Goal: Task Accomplishment & Management: Complete application form

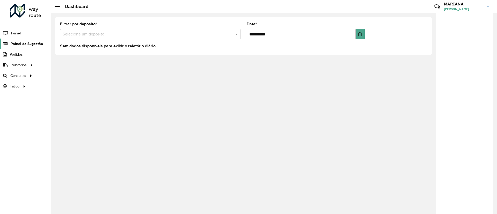
click at [27, 47] on link "Painel de Sugestão" at bounding box center [21, 44] width 43 height 10
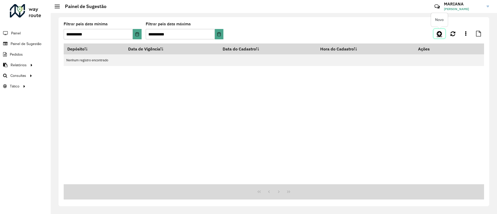
click at [438, 34] on icon at bounding box center [438, 34] width 5 height 6
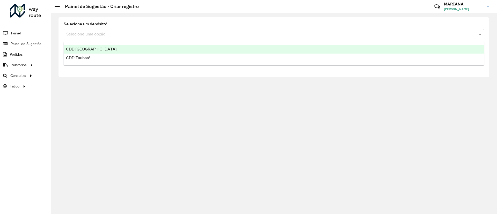
click at [113, 35] on input "text" at bounding box center [268, 34] width 404 height 6
click at [90, 47] on span "CDD [GEOGRAPHIC_DATA]" at bounding box center [91, 49] width 50 height 4
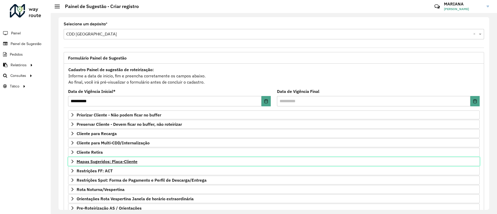
click at [100, 162] on span "Mapas Sugeridos: Placa-Cliente" at bounding box center [107, 161] width 61 height 4
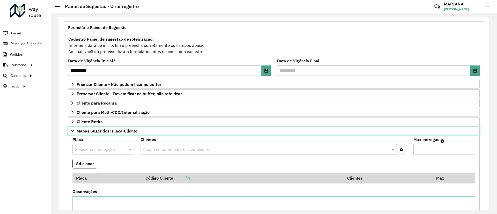
scroll to position [78, 0]
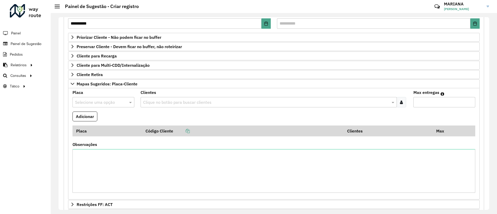
click at [107, 99] on input "text" at bounding box center [98, 102] width 46 height 6
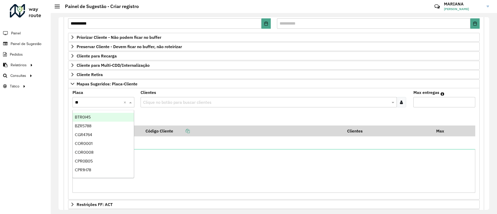
type input "***"
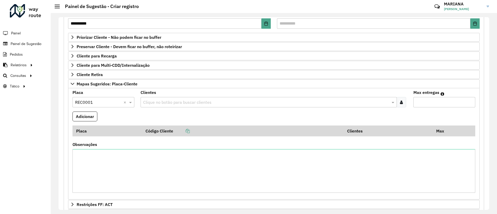
click at [162, 104] on input "text" at bounding box center [266, 102] width 248 height 6
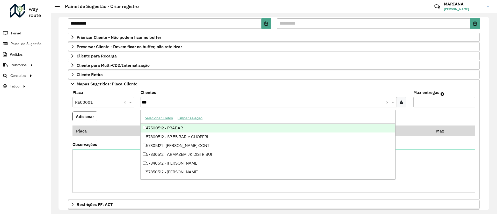
type input "****"
click at [166, 129] on div "47500512 - PRABAR" at bounding box center [267, 128] width 254 height 9
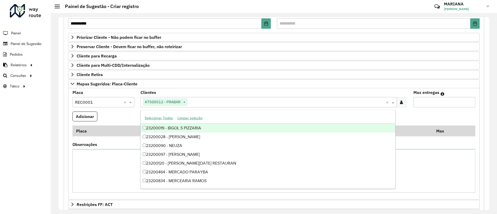
click at [423, 102] on input "Max entregas" at bounding box center [444, 102] width 62 height 10
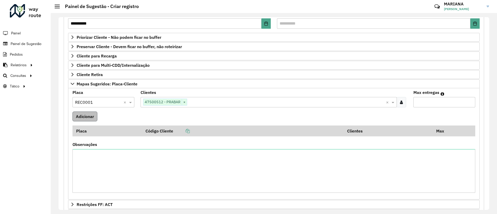
type input "*"
drag, startPoint x: 77, startPoint y: 119, endPoint x: 74, endPoint y: 117, distance: 3.9
click at [77, 119] on button "Adicionar" at bounding box center [84, 116] width 25 height 10
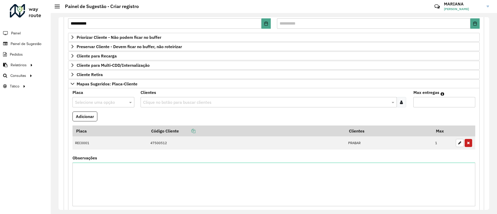
click at [94, 102] on input "text" at bounding box center [98, 102] width 46 height 6
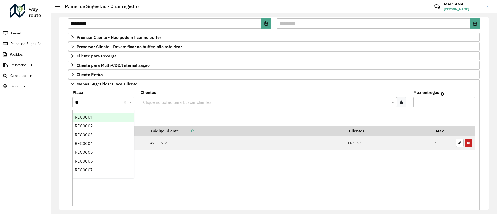
type input "***"
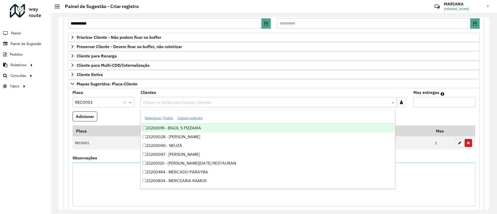
click at [150, 102] on input "text" at bounding box center [266, 102] width 248 height 6
paste input "*****"
type input "*****"
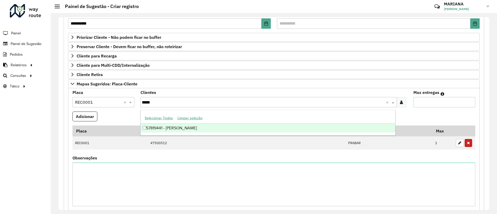
click at [169, 129] on div "57819441 - [PERSON_NAME]" at bounding box center [267, 128] width 254 height 9
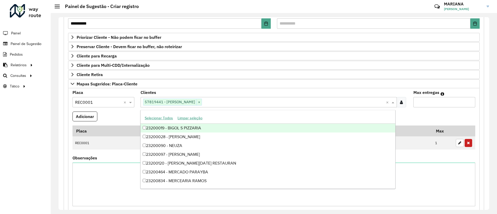
click at [424, 102] on input "Max entregas" at bounding box center [444, 102] width 62 height 10
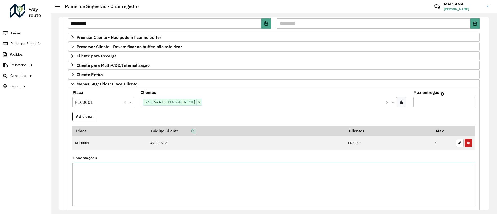
type input "*"
click at [223, 101] on input "text" at bounding box center [294, 102] width 184 height 6
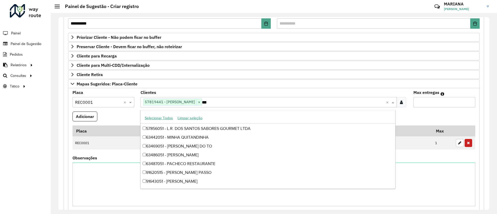
scroll to position [527, 0]
type input "****"
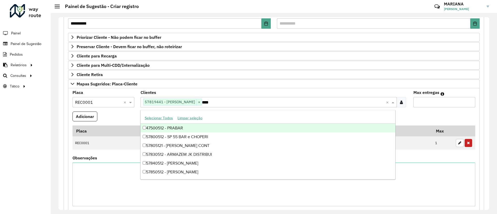
scroll to position [0, 0]
click at [196, 126] on div "47500512 - PRABAR" at bounding box center [267, 128] width 254 height 9
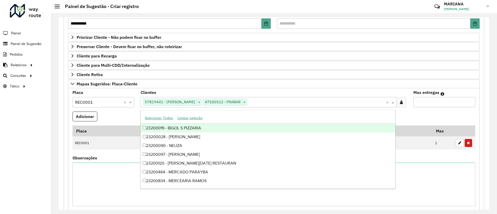
click at [428, 102] on input "*" at bounding box center [444, 102] width 62 height 10
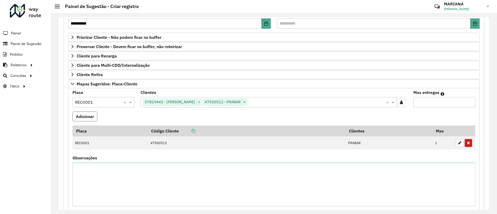
click at [79, 119] on button "Adicionar" at bounding box center [84, 116] width 25 height 10
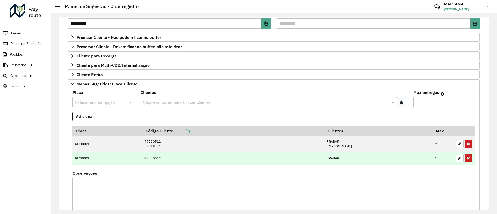
click at [467, 159] on icon "button" at bounding box center [468, 158] width 3 height 4
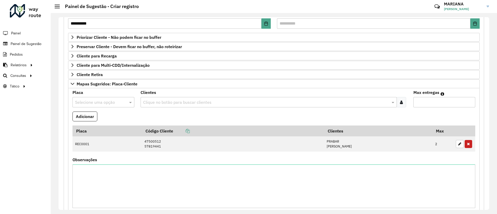
click at [91, 104] on input "text" at bounding box center [98, 102] width 46 height 6
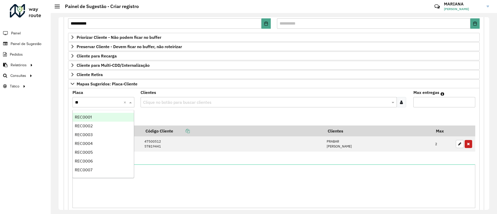
type input "***"
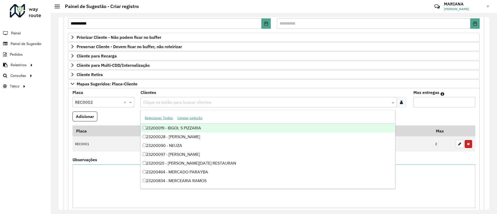
click at [149, 102] on input "text" at bounding box center [266, 102] width 248 height 6
type input "*****"
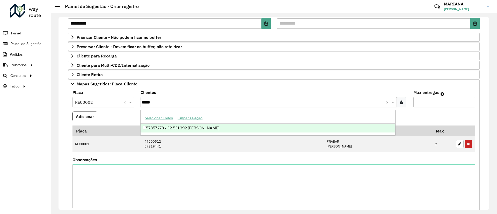
click at [148, 127] on div "57857278 - 32.531.392 [PERSON_NAME]" at bounding box center [267, 128] width 254 height 9
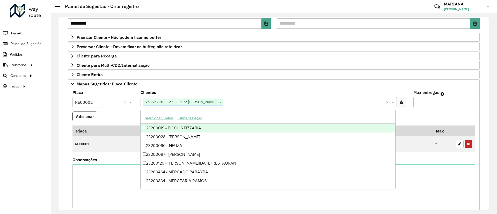
click at [430, 102] on input "Max entregas" at bounding box center [444, 102] width 62 height 10
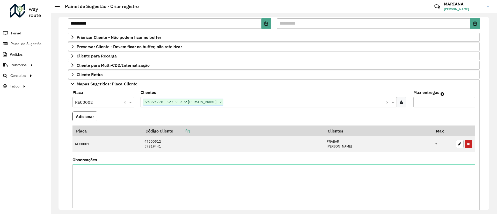
type input "*"
click at [87, 116] on button "Adicionar" at bounding box center [84, 116] width 25 height 10
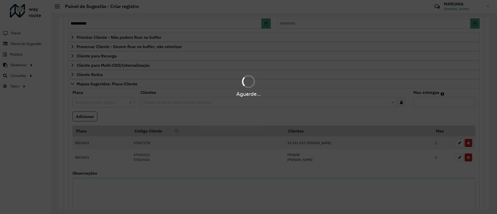
click at [103, 182] on div "Aguarde..." at bounding box center [248, 107] width 497 height 214
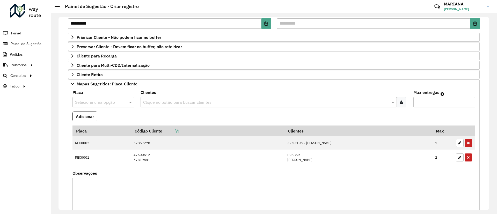
scroll to position [155, 0]
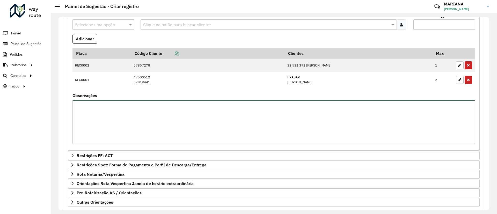
click at [108, 123] on textarea "Observações" at bounding box center [273, 122] width 402 height 44
type textarea "*"
type textarea "**********"
click at [94, 24] on input "text" at bounding box center [98, 25] width 46 height 6
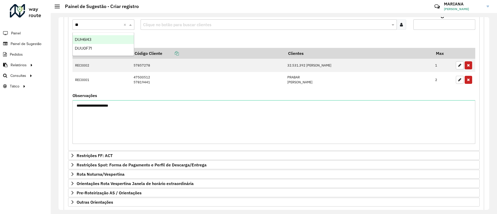
type input "***"
click at [92, 39] on div "DUH6I43" at bounding box center [103, 39] width 61 height 9
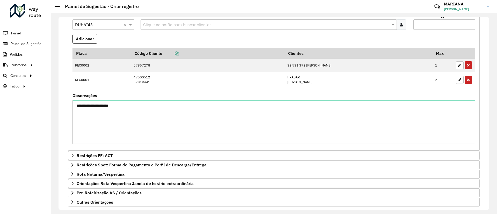
click at [162, 19] on div "Clientes Clique no botão para buscar clientes" at bounding box center [273, 21] width 266 height 17
click at [163, 22] on input "text" at bounding box center [266, 25] width 248 height 6
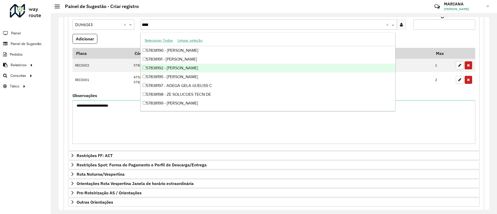
type input "*****"
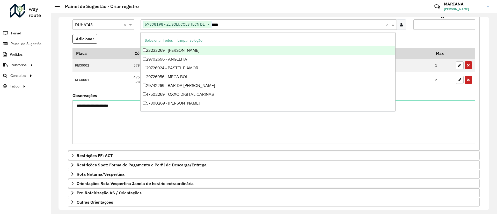
type input "*****"
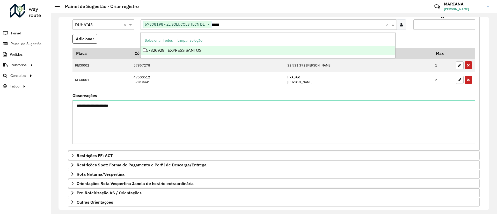
click at [207, 52] on div "57826929 - EXPRESS SANTOS" at bounding box center [267, 50] width 254 height 9
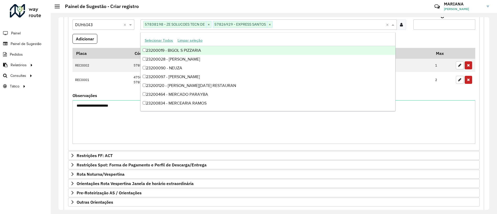
click at [430, 20] on input "Max entregas" at bounding box center [444, 24] width 62 height 10
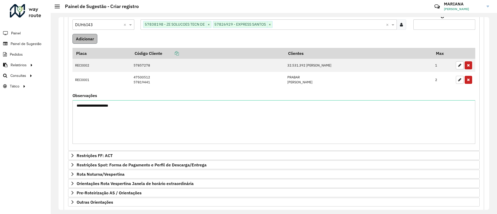
type input "*"
click at [79, 37] on button "Adicionar" at bounding box center [84, 39] width 25 height 10
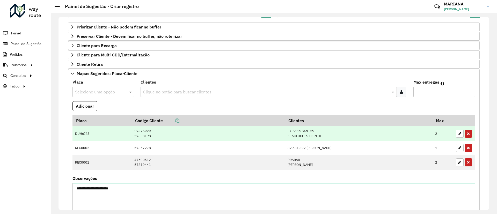
scroll to position [78, 0]
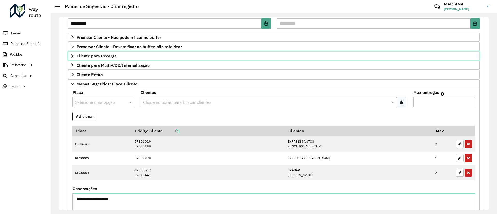
click at [83, 57] on span "Cliente para Recarga" at bounding box center [97, 56] width 40 height 4
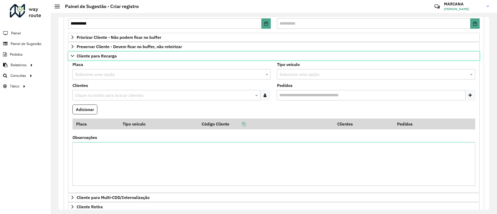
scroll to position [116, 0]
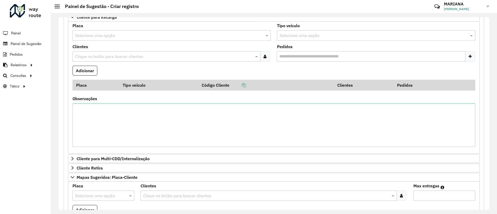
click at [102, 36] on input "text" at bounding box center [166, 36] width 183 height 6
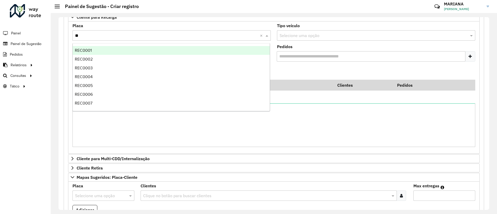
type input "***"
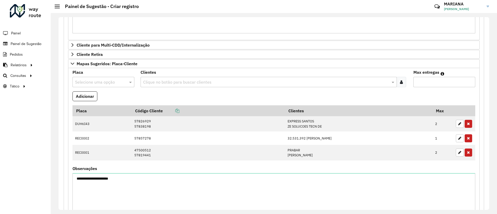
scroll to position [233, 0]
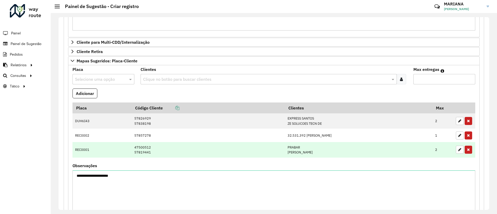
click at [131, 147] on td "47500512 57819441" at bounding box center [207, 149] width 153 height 15
copy td "47500512"
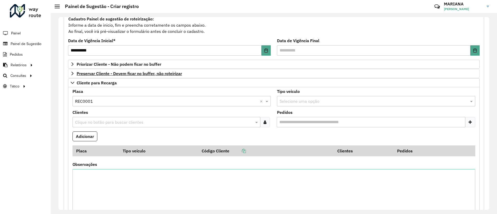
scroll to position [39, 0]
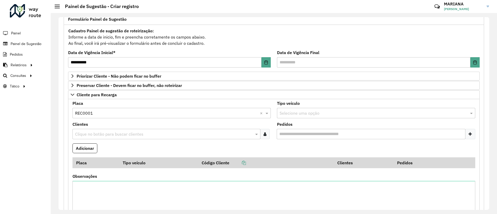
click at [99, 134] on input "text" at bounding box center [164, 134] width 180 height 6
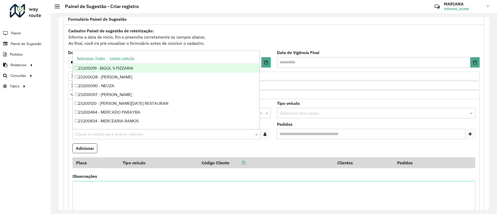
paste input "********"
type input "********"
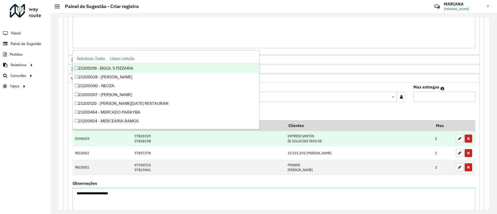
scroll to position [176, 0]
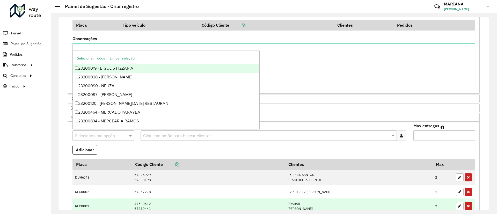
click at [132, 208] on td "47500512 57819441" at bounding box center [207, 205] width 153 height 15
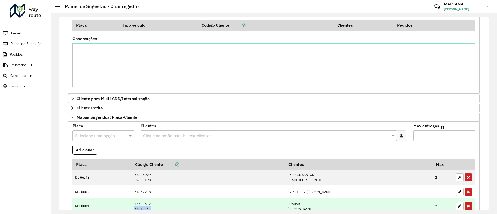
click at [132, 208] on td "47500512 57819441" at bounding box center [207, 205] width 153 height 15
copy td "57819441"
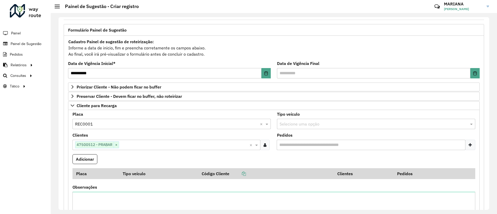
scroll to position [21, 0]
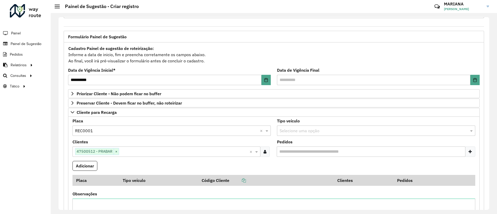
click at [131, 151] on input "text" at bounding box center [184, 152] width 130 height 6
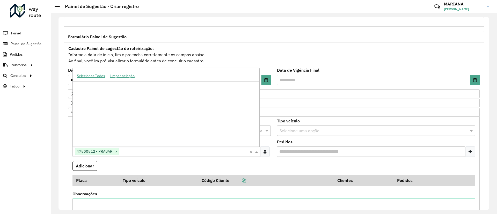
scroll to position [36289, 0]
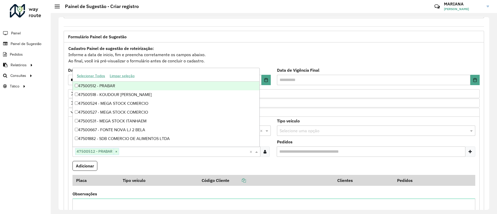
paste input "********"
type input "********"
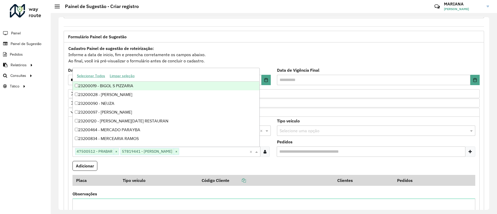
click at [231, 162] on formly-field "Adicionar" at bounding box center [273, 168] width 409 height 14
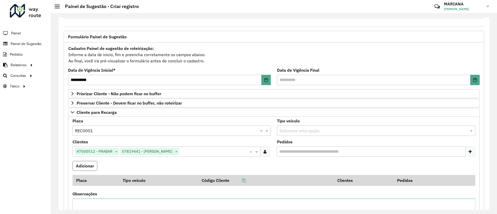
click at [86, 166] on button "Adicionar" at bounding box center [84, 166] width 25 height 10
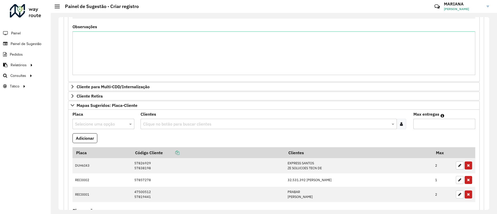
scroll to position [215, 0]
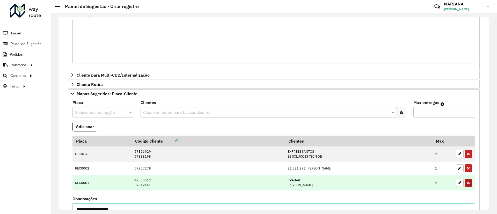
click at [467, 183] on icon "button" at bounding box center [468, 183] width 3 height 4
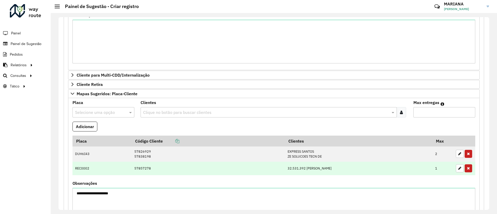
click at [133, 168] on td "57857278" at bounding box center [207, 168] width 153 height 13
copy td "57857278"
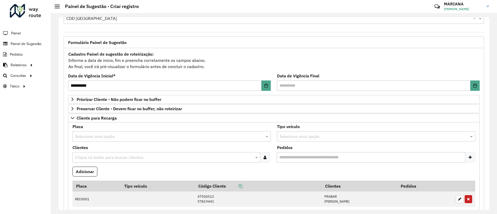
scroll to position [39, 0]
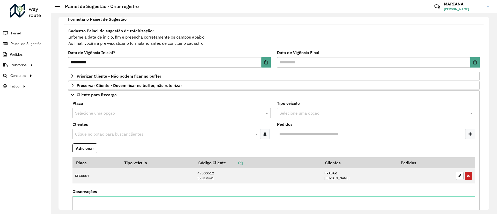
click at [93, 113] on input "text" at bounding box center [166, 113] width 183 height 6
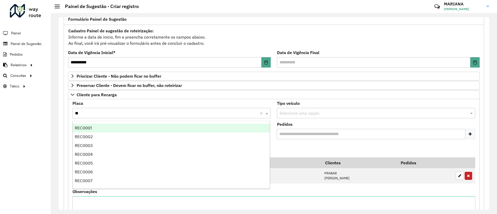
type input "***"
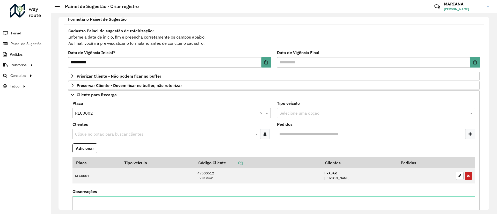
click at [104, 134] on input "text" at bounding box center [164, 134] width 180 height 6
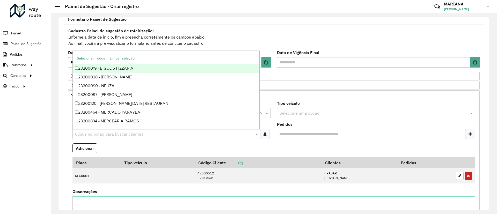
paste input "********"
type input "********"
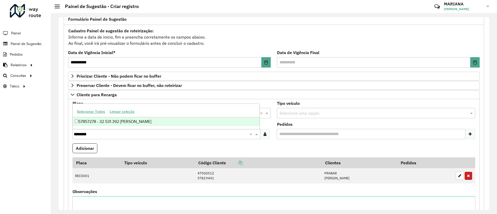
click at [106, 123] on div "57857278 - 32.531.392 [PERSON_NAME]" at bounding box center [166, 121] width 186 height 9
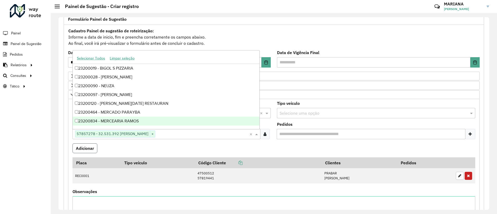
click at [83, 149] on button "Adicionar" at bounding box center [84, 148] width 25 height 10
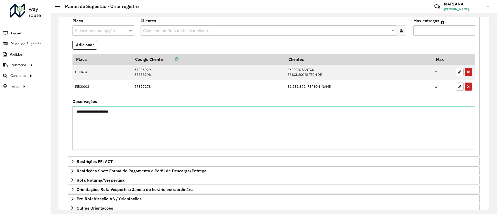
scroll to position [345, 0]
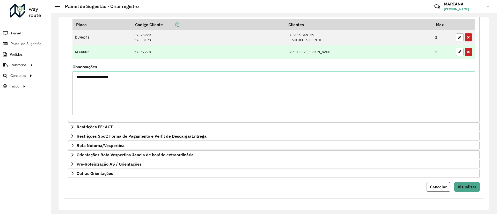
click at [467, 51] on icon "button" at bounding box center [468, 52] width 3 height 4
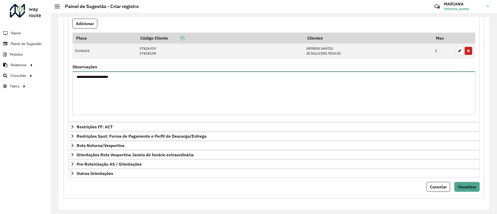
drag, startPoint x: 137, startPoint y: 77, endPoint x: 75, endPoint y: 76, distance: 62.3
click at [75, 76] on textarea "**********" at bounding box center [273, 93] width 402 height 44
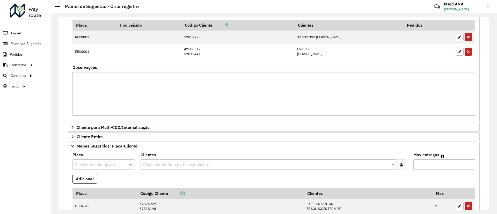
scroll to position [138, 0]
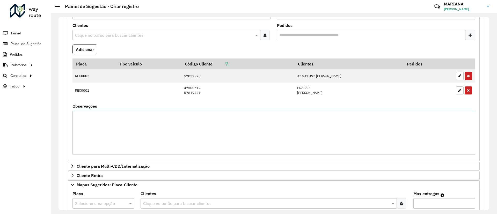
click at [144, 126] on textarea "Observações" at bounding box center [273, 133] width 402 height 44
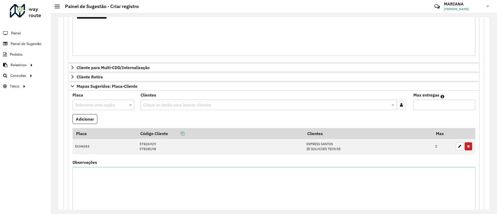
scroll to position [176, 0]
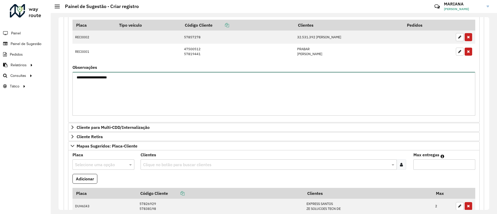
click at [99, 76] on textarea "**********" at bounding box center [273, 94] width 402 height 44
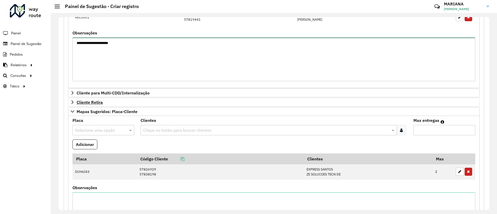
scroll to position [332, 0]
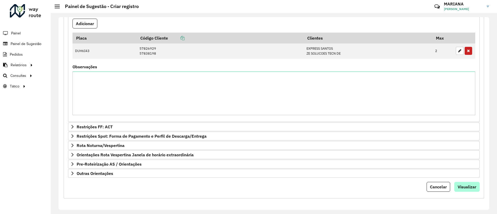
type textarea "**********"
click at [460, 185] on span "Visualizar" at bounding box center [466, 186] width 19 height 5
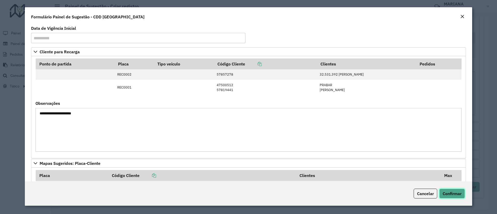
click at [449, 193] on span "Confirmar" at bounding box center [451, 193] width 19 height 5
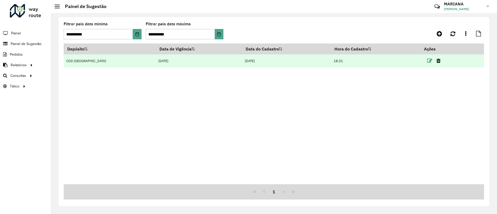
click at [427, 61] on icon at bounding box center [429, 60] width 5 height 5
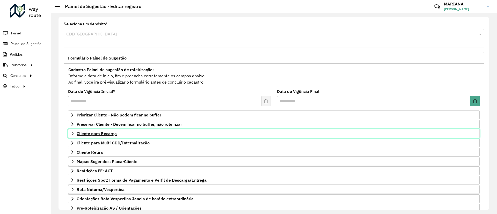
click at [99, 135] on span "Cliente para Recarga" at bounding box center [97, 133] width 40 height 4
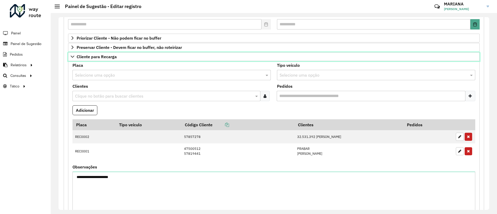
scroll to position [78, 0]
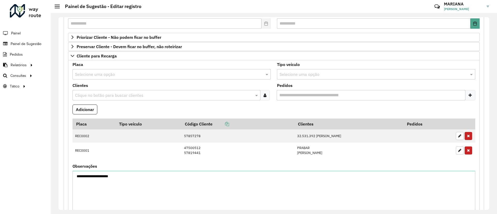
click at [93, 77] on input "text" at bounding box center [166, 74] width 183 height 6
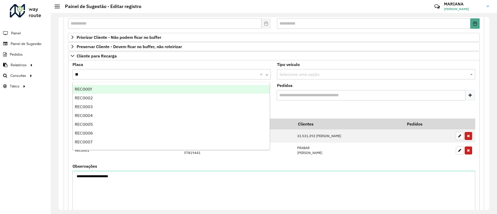
type input "***"
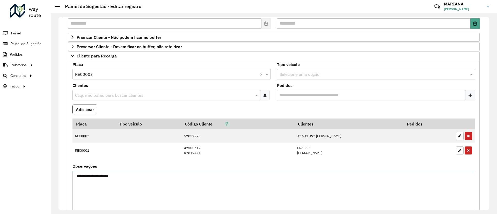
click at [96, 93] on input "text" at bounding box center [164, 95] width 180 height 6
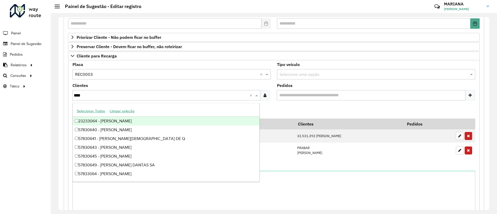
type input "*****"
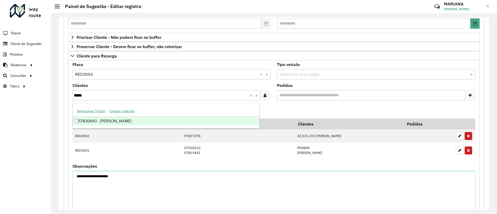
click at [92, 122] on div "57830643 - [PERSON_NAME]" at bounding box center [166, 121] width 186 height 9
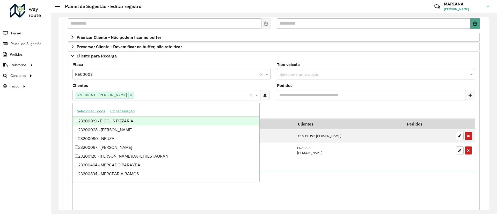
click at [355, 110] on formly-field "Adicionar" at bounding box center [273, 111] width 409 height 14
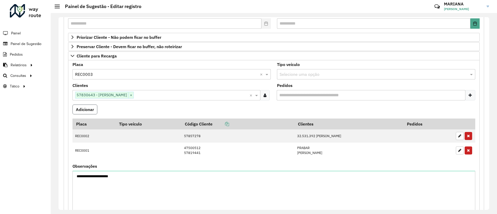
click at [87, 110] on button "Adicionar" at bounding box center [84, 109] width 25 height 10
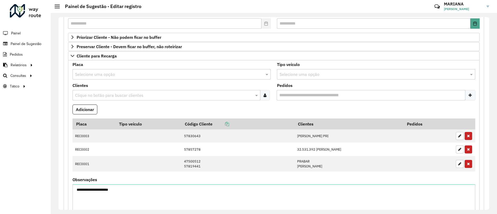
click at [99, 75] on input "text" at bounding box center [166, 74] width 183 height 6
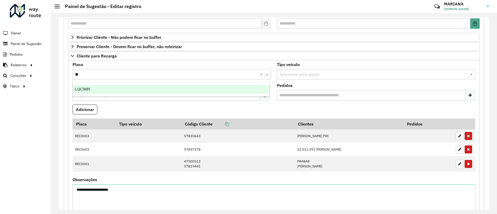
type input "*"
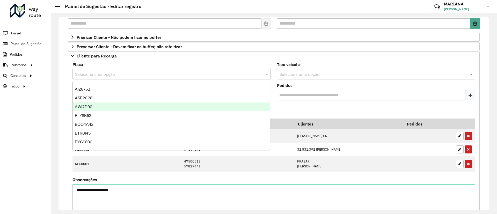
click at [275, 109] on formly-field "Adicionar" at bounding box center [273, 111] width 409 height 14
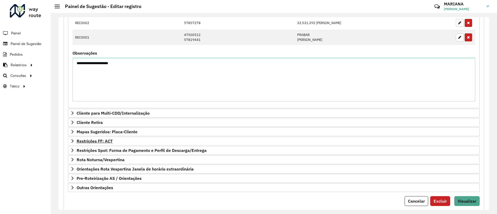
scroll to position [219, 0]
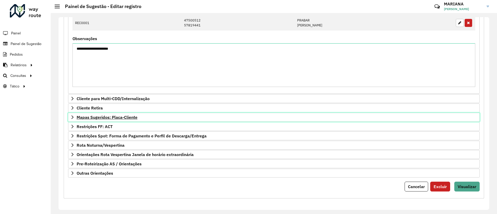
click at [102, 116] on span "Mapas Sugeridos: Placa-Cliente" at bounding box center [107, 117] width 61 height 4
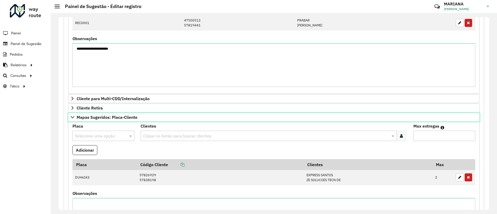
scroll to position [257, 0]
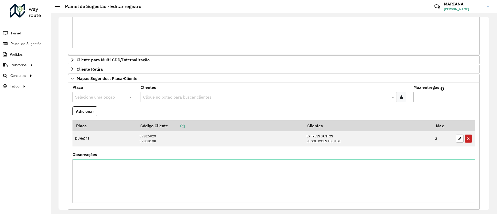
click at [104, 95] on input "text" at bounding box center [98, 97] width 46 height 6
type input "***"
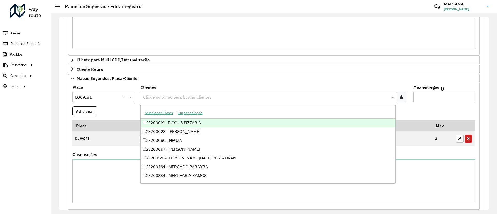
click at [189, 98] on input "text" at bounding box center [266, 97] width 248 height 6
type input "*****"
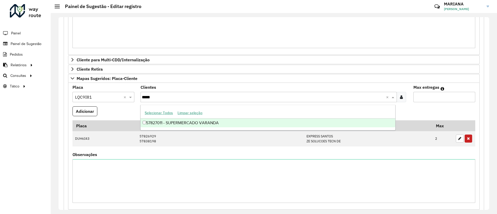
click at [197, 122] on div "57827011 - SUPERMERCADO VARANDA" at bounding box center [267, 122] width 254 height 9
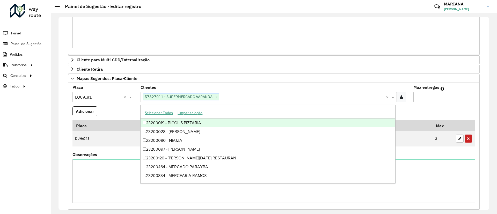
click at [416, 99] on input "Max entregas" at bounding box center [444, 97] width 62 height 10
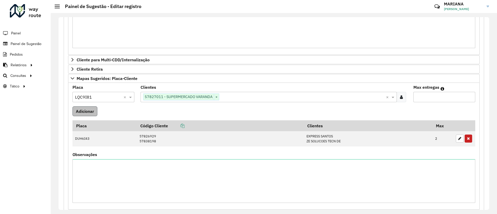
type input "*"
click at [78, 111] on button "Adicionar" at bounding box center [84, 111] width 25 height 10
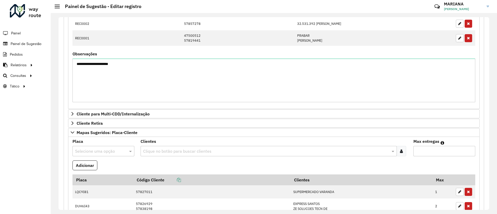
scroll to position [87, 0]
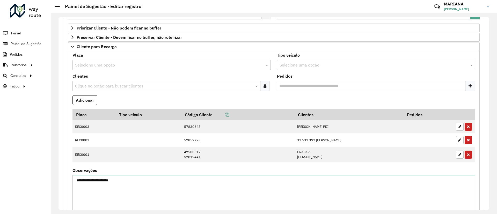
click at [101, 65] on input "text" at bounding box center [166, 65] width 183 height 6
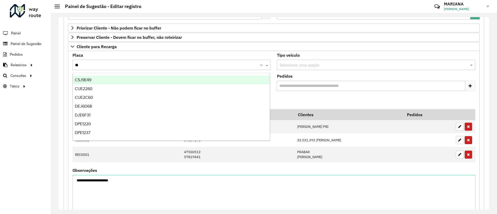
type input "***"
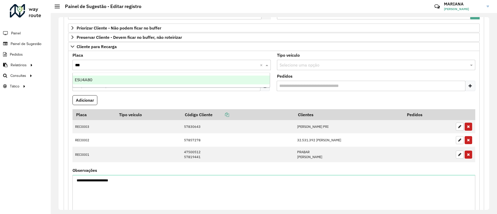
click at [100, 79] on div "ESU4A80" at bounding box center [171, 80] width 197 height 9
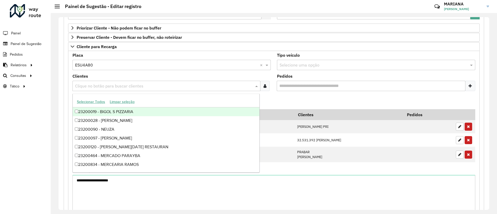
click at [106, 88] on input "text" at bounding box center [164, 86] width 180 height 6
type input "*****"
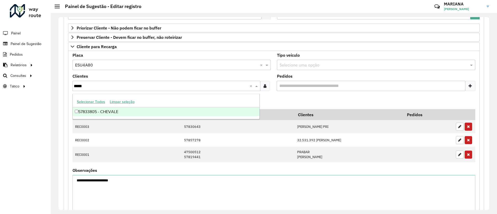
click at [112, 117] on ng-dropdown-panel "Selecionar Todos Limpar seleção 57833805 - CHEVALE" at bounding box center [165, 107] width 187 height 26
click at [105, 112] on div "57833805 - CHEVALE" at bounding box center [166, 111] width 186 height 9
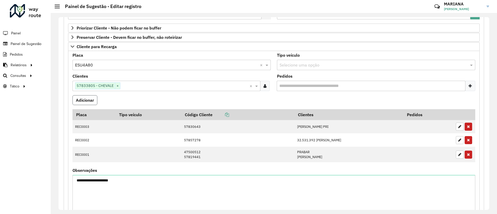
click at [77, 100] on button "Adicionar" at bounding box center [84, 100] width 25 height 10
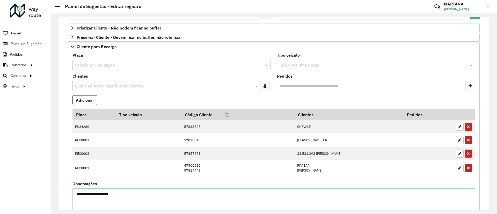
click at [112, 63] on input "text" at bounding box center [166, 65] width 183 height 6
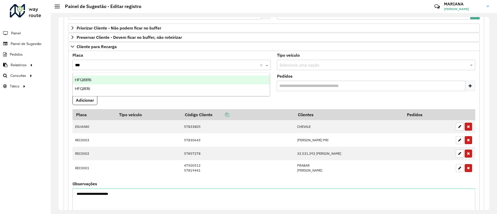
type input "***"
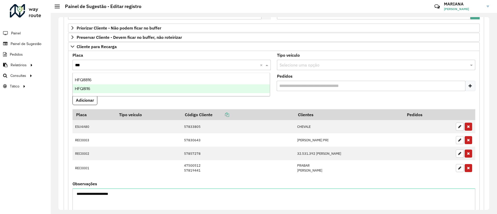
click at [91, 89] on div "HFQ8I16" at bounding box center [171, 88] width 197 height 9
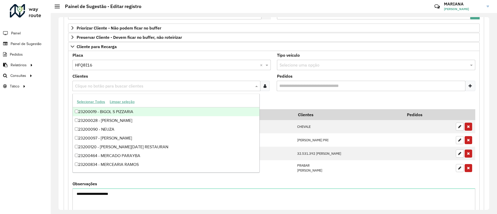
click at [108, 86] on input "text" at bounding box center [164, 86] width 180 height 6
type input "*****"
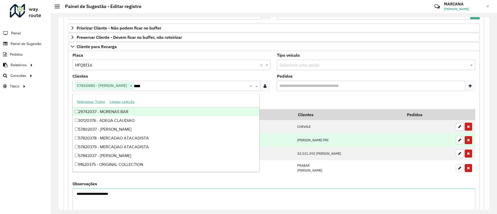
type input "*****"
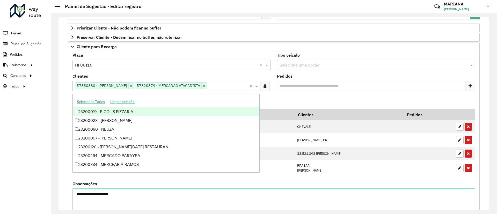
click at [281, 99] on formly-field "Adicionar" at bounding box center [273, 102] width 409 height 14
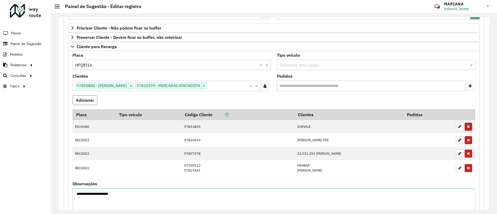
click at [87, 100] on button "Adicionar" at bounding box center [84, 100] width 25 height 10
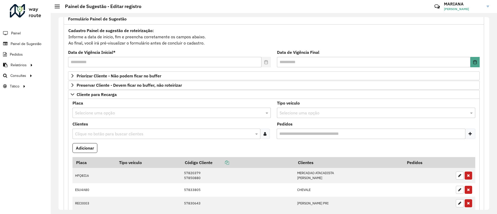
scroll to position [38, 0]
click at [123, 112] on input "text" at bounding box center [166, 114] width 183 height 6
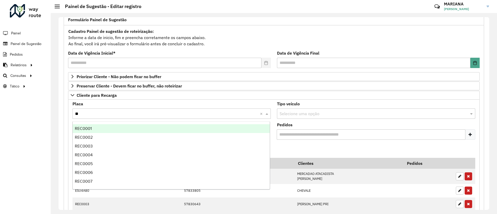
type input "***"
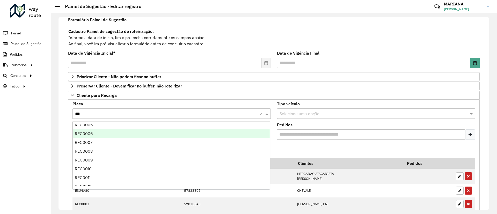
scroll to position [0, 0]
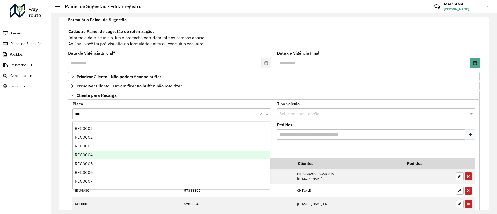
click at [101, 152] on div "REC0004" at bounding box center [171, 155] width 197 height 9
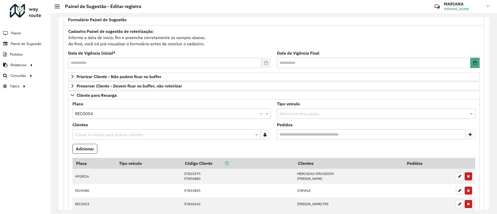
click at [266, 147] on formly-field "Adicionar" at bounding box center [273, 151] width 409 height 14
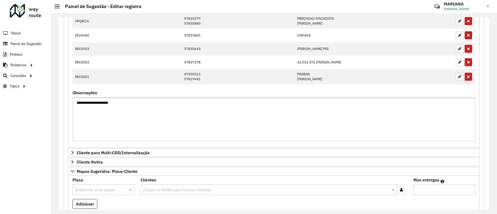
scroll to position [116, 0]
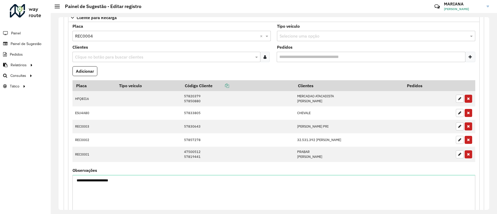
click at [148, 54] on input "text" at bounding box center [164, 57] width 180 height 6
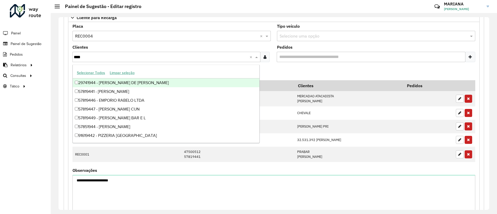
type input "*****"
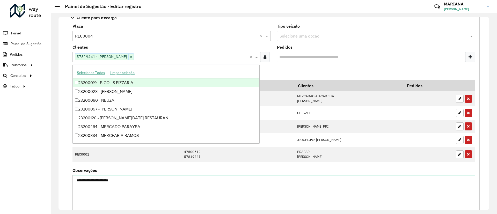
click at [273, 67] on formly-field "Adicionar" at bounding box center [273, 73] width 409 height 14
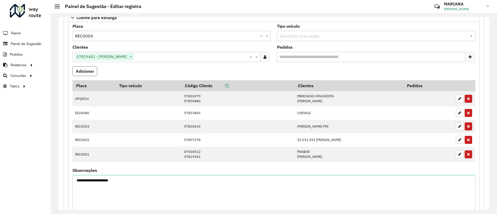
click at [80, 73] on button "Adicionar" at bounding box center [84, 71] width 25 height 10
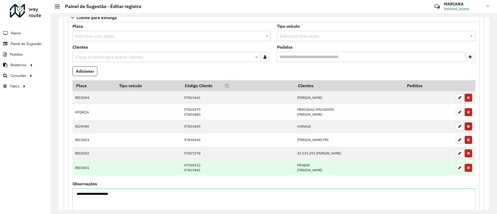
click at [181, 169] on td "47500512 57819441" at bounding box center [237, 167] width 113 height 15
click at [181, 170] on td "47500512 57819441" at bounding box center [237, 167] width 113 height 15
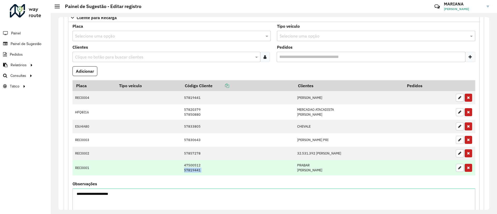
copy td "57819441"
click at [459, 167] on icon "button" at bounding box center [459, 168] width 3 height 4
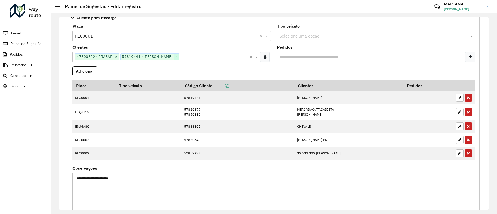
click at [179, 57] on span "×" at bounding box center [176, 57] width 5 height 6
click at [90, 70] on button "Adicionar" at bounding box center [84, 71] width 25 height 10
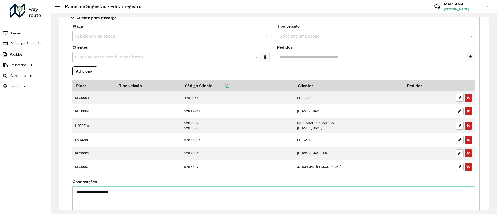
click at [106, 36] on input "text" at bounding box center [166, 36] width 183 height 6
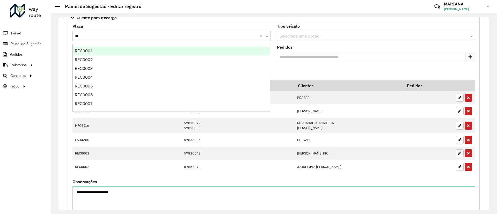
type input "***"
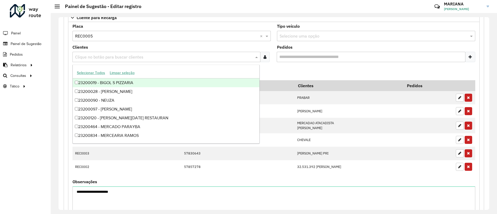
click at [107, 55] on input "text" at bounding box center [164, 57] width 180 height 6
paste input "********"
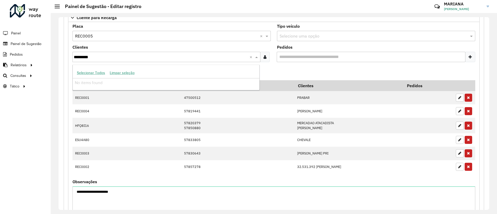
type input "********"
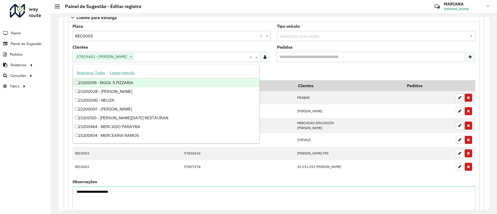
click at [69, 66] on div "**********" at bounding box center [273, 129] width 411 height 215
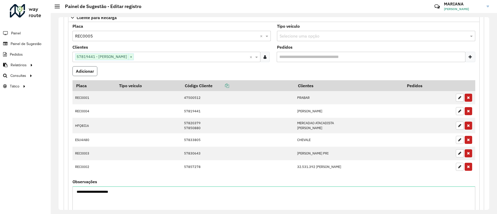
click at [78, 71] on button "Adicionar" at bounding box center [84, 71] width 25 height 10
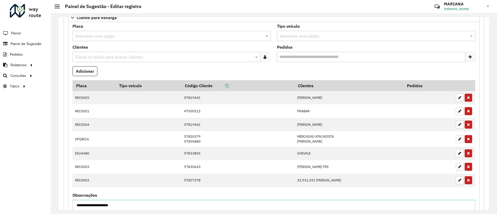
click at [98, 38] on input "text" at bounding box center [166, 36] width 183 height 6
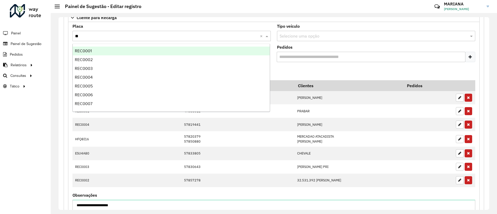
type input "***"
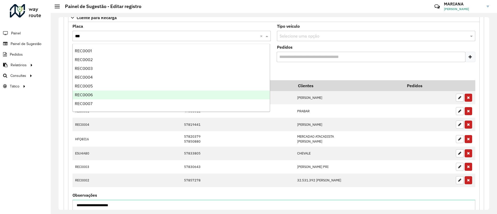
click at [86, 92] on div "REC0006" at bounding box center [171, 95] width 197 height 9
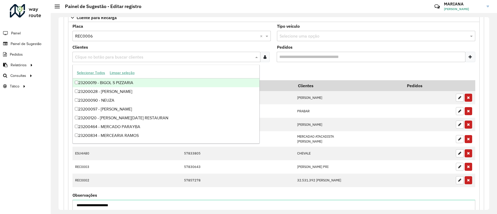
click at [95, 56] on input "text" at bounding box center [164, 57] width 180 height 6
type input "****"
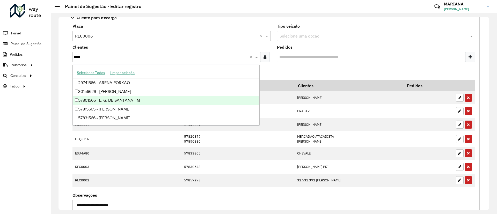
click at [126, 101] on div "57801566 - L. G. DE SANTANA - M" at bounding box center [166, 100] width 186 height 9
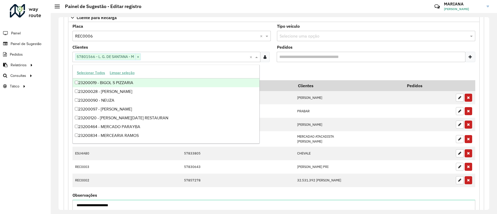
click at [283, 66] on formly-field "Pedidos" at bounding box center [376, 55] width 204 height 21
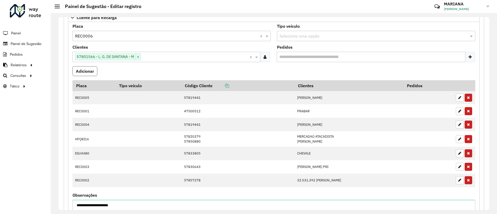
click at [88, 72] on button "Adicionar" at bounding box center [84, 71] width 25 height 10
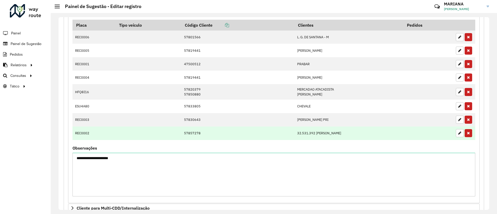
scroll to position [155, 0]
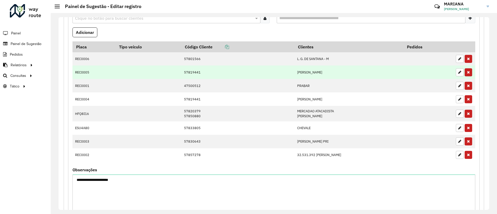
click at [467, 72] on icon "button" at bounding box center [468, 72] width 3 height 4
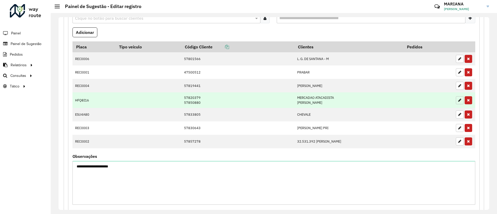
click at [458, 99] on icon "button" at bounding box center [459, 100] width 3 height 4
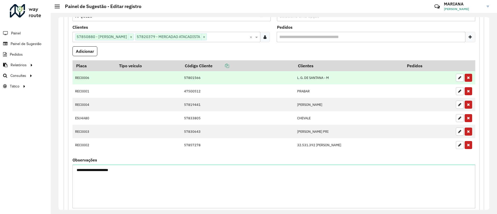
scroll to position [77, 0]
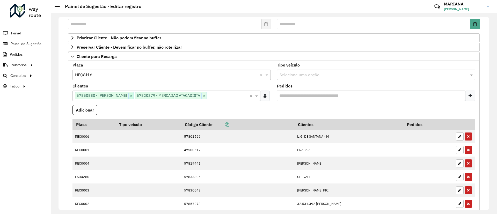
click at [133, 97] on span "×" at bounding box center [130, 96] width 5 height 6
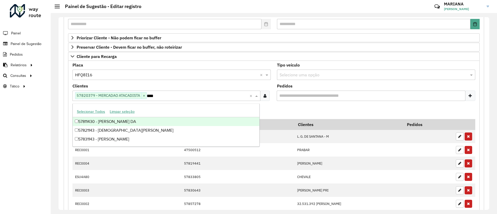
type input "*****"
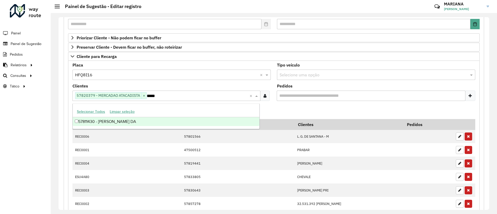
click at [142, 122] on div "57811430 - [PERSON_NAME] DA" at bounding box center [166, 121] width 186 height 9
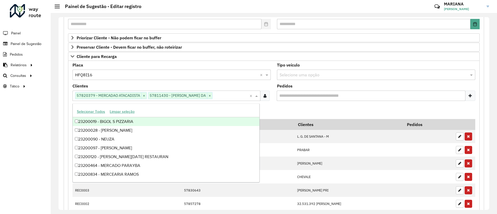
click at [277, 108] on formly-field "Adicionar" at bounding box center [273, 112] width 409 height 14
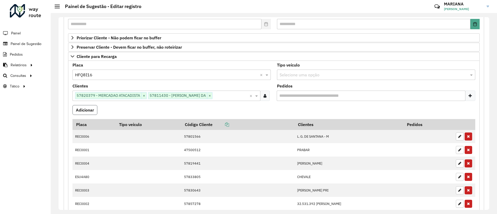
click at [89, 111] on button "Adicionar" at bounding box center [84, 110] width 25 height 10
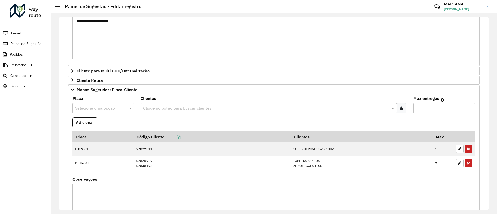
scroll to position [412, 0]
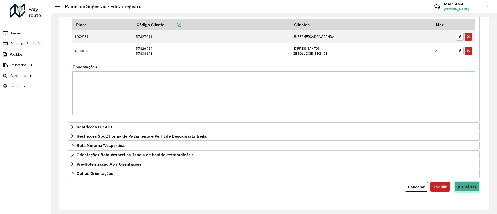
click at [472, 188] on span "Visualizar" at bounding box center [466, 186] width 19 height 5
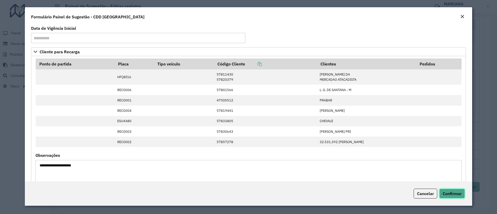
click at [457, 193] on span "Confirmar" at bounding box center [451, 193] width 19 height 5
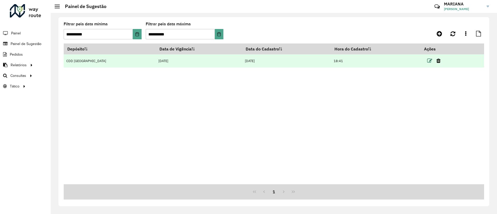
click at [424, 61] on td at bounding box center [435, 60] width 31 height 13
click at [427, 61] on icon at bounding box center [429, 60] width 5 height 5
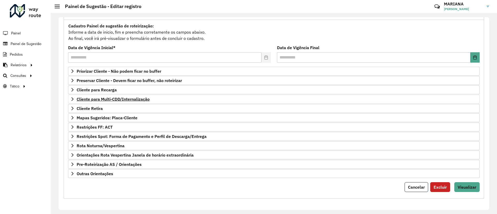
scroll to position [44, 0]
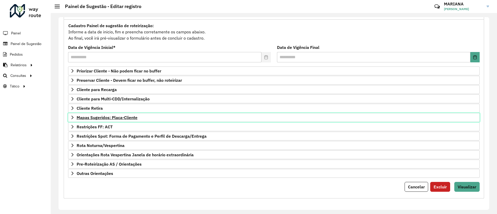
click at [111, 118] on span "Mapas Sugeridos: Placa-Cliente" at bounding box center [107, 117] width 61 height 4
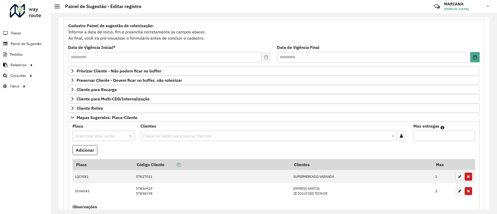
click at [110, 133] on input "text" at bounding box center [98, 136] width 46 height 6
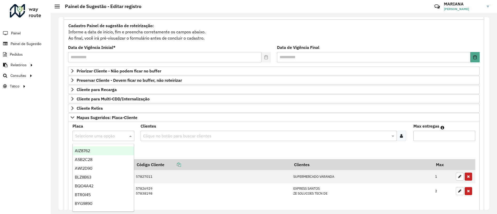
click at [112, 135] on input "text" at bounding box center [98, 136] width 46 height 6
type input "***"
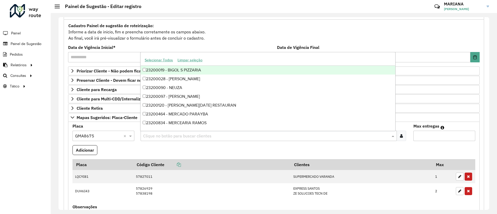
click at [167, 134] on input "text" at bounding box center [266, 136] width 248 height 6
type input "*****"
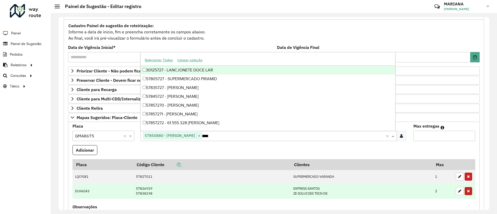
type input "*****"
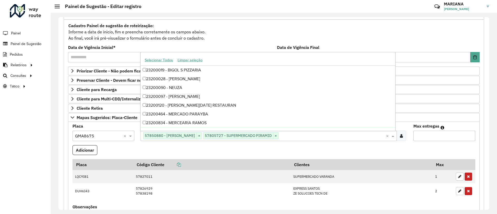
click at [427, 135] on input "Max entregas" at bounding box center [444, 136] width 62 height 10
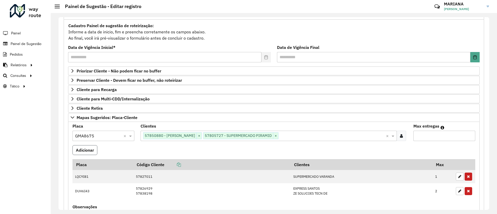
click at [85, 146] on button "Adicionar" at bounding box center [84, 150] width 25 height 10
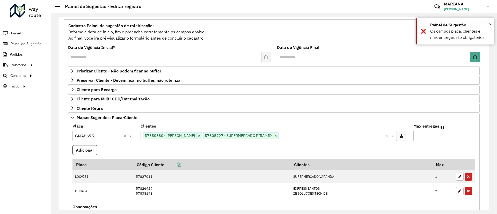
click at [418, 139] on input "Max entregas" at bounding box center [444, 136] width 62 height 10
type input "*"
click at [83, 149] on button "Adicionar" at bounding box center [84, 150] width 25 height 10
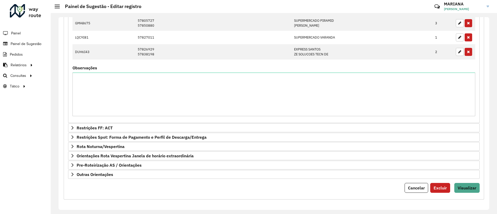
scroll to position [199, 0]
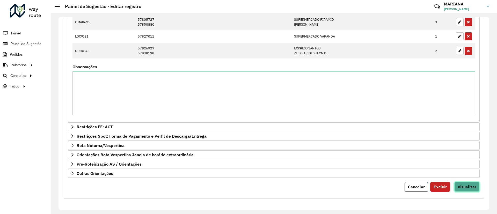
click at [464, 184] on span "Visualizar" at bounding box center [466, 186] width 19 height 5
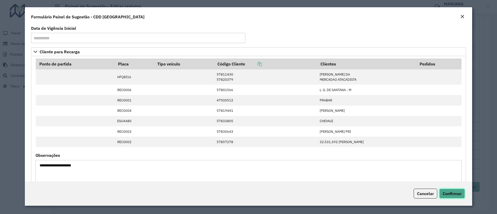
click at [459, 195] on span "Confirmar" at bounding box center [451, 193] width 19 height 5
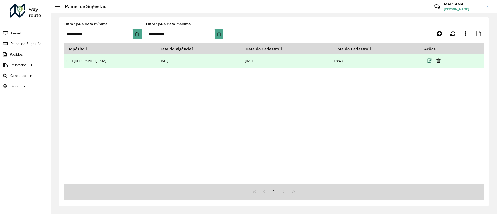
click at [427, 58] on icon at bounding box center [429, 60] width 5 height 5
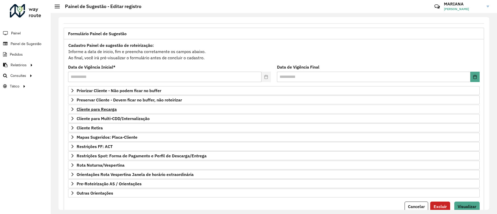
scroll to position [44, 0]
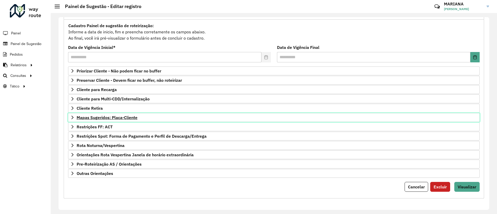
click at [98, 116] on span "Mapas Sugeridos: Placa-Cliente" at bounding box center [107, 117] width 61 height 4
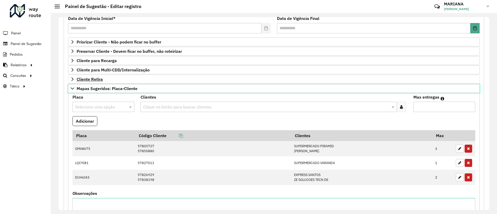
scroll to position [83, 0]
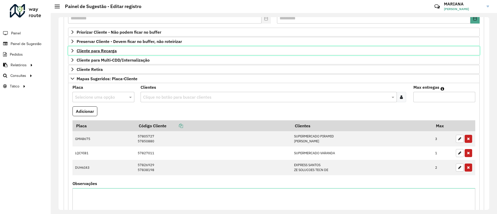
click at [98, 49] on span "Cliente para Recarga" at bounding box center [97, 51] width 40 height 4
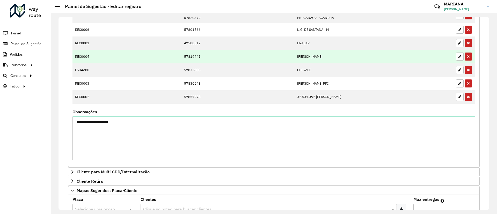
scroll to position [160, 0]
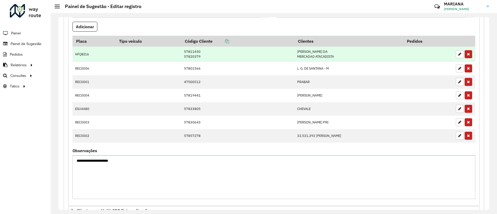
click at [83, 54] on td "HFQ8I16" at bounding box center [93, 54] width 43 height 15
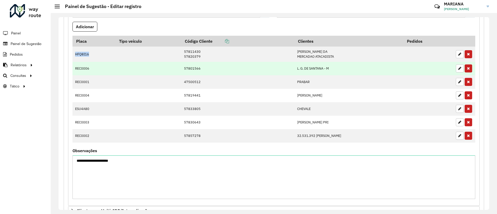
copy td "HFQ8I16"
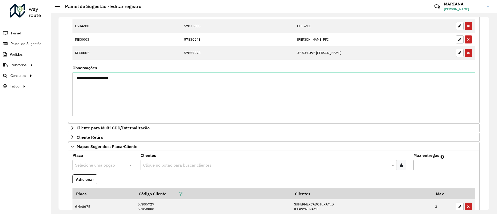
scroll to position [277, 0]
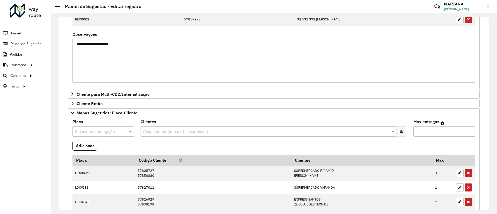
click at [101, 130] on input "text" at bounding box center [98, 132] width 46 height 6
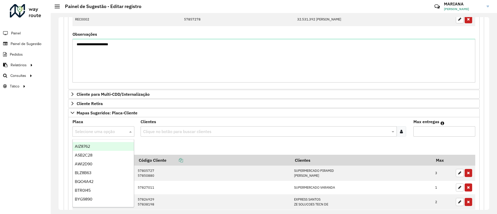
paste input "*******"
type input "*******"
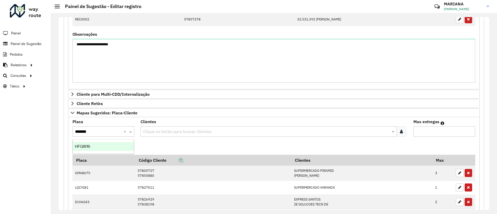
click at [105, 146] on div "HFQ8I16" at bounding box center [103, 146] width 61 height 9
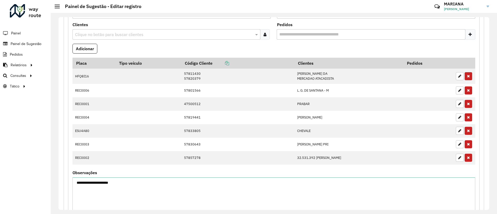
scroll to position [122, 0]
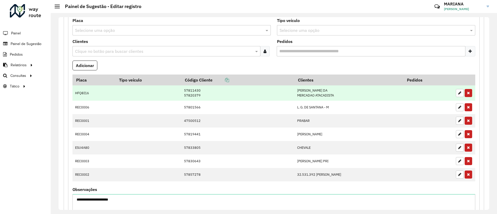
click at [181, 91] on td "57811430 57820379" at bounding box center [237, 92] width 113 height 15
copy td "57811430"
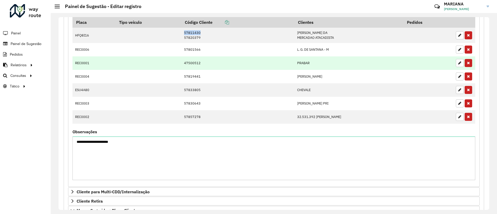
scroll to position [238, 0]
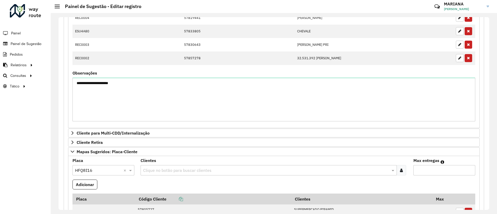
click at [168, 170] on input "text" at bounding box center [266, 170] width 248 height 6
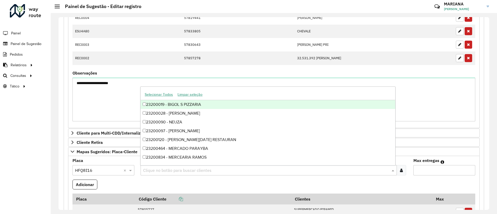
paste input "********"
type input "********"
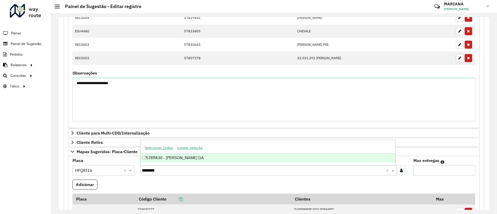
click at [164, 157] on div "57811430 - [PERSON_NAME] DA" at bounding box center [267, 157] width 254 height 9
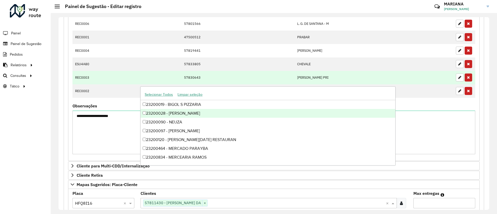
scroll to position [160, 0]
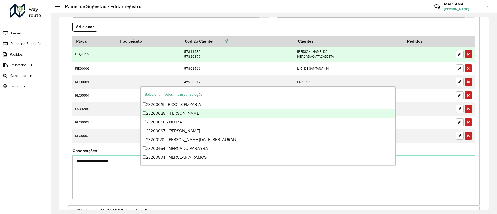
click at [181, 57] on td "57811430 57820379" at bounding box center [237, 54] width 113 height 15
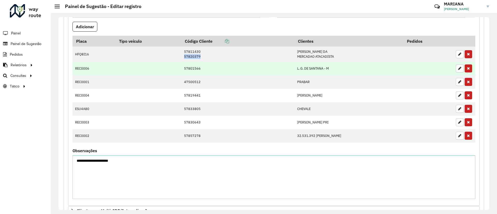
copy td "57820379"
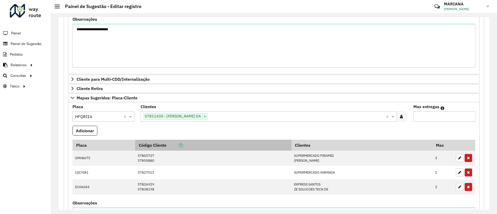
scroll to position [316, 0]
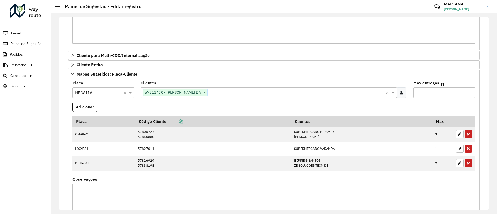
click at [230, 94] on input "text" at bounding box center [296, 93] width 178 height 6
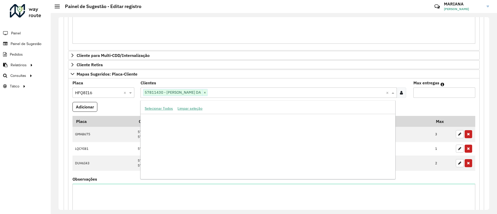
scroll to position [52969, 0]
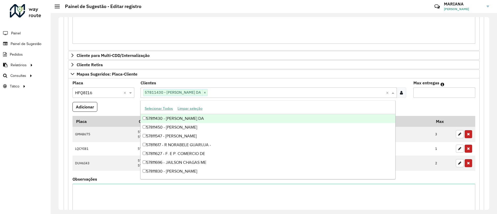
paste input "********"
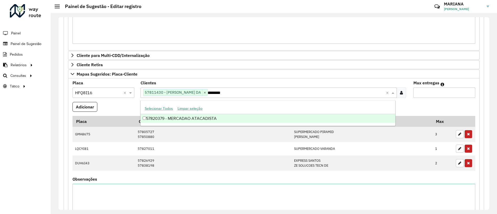
type input "********"
click at [418, 91] on input "Max entregas" at bounding box center [444, 92] width 62 height 10
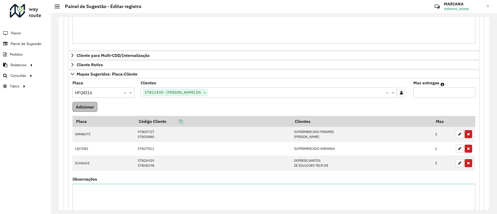
type input "*"
click at [90, 106] on button "Adicionar" at bounding box center [84, 107] width 25 height 10
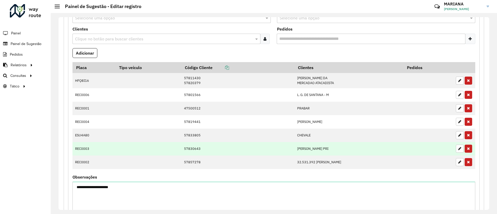
scroll to position [122, 0]
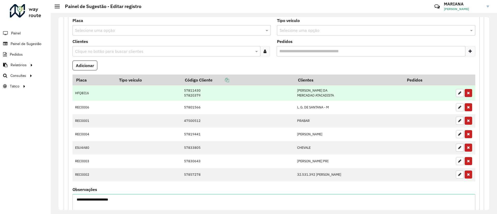
click at [467, 93] on icon "button" at bounding box center [468, 93] width 3 height 4
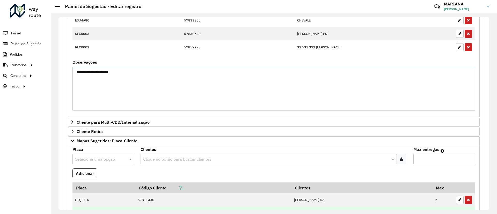
scroll to position [277, 0]
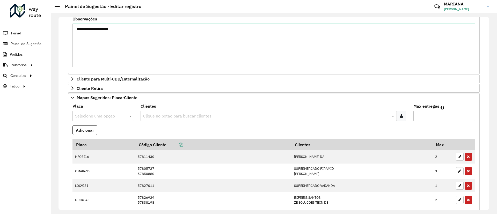
click at [94, 115] on input "text" at bounding box center [98, 116] width 46 height 6
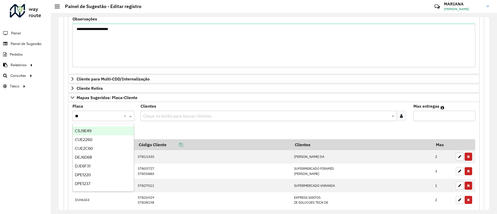
type input "***"
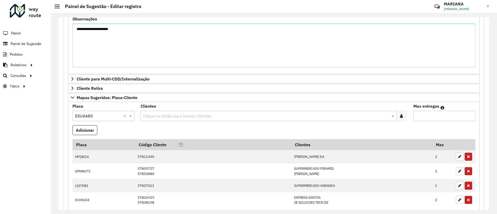
click at [161, 115] on input "text" at bounding box center [266, 116] width 248 height 6
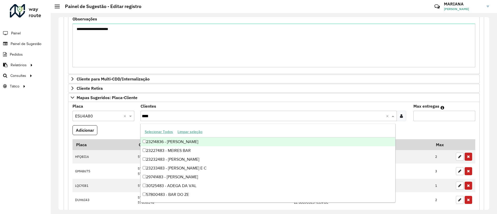
type input "*****"
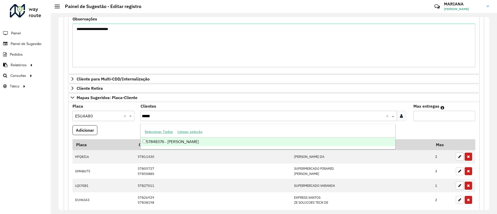
click at [174, 143] on div "57848376 - [PERSON_NAME]" at bounding box center [267, 141] width 254 height 9
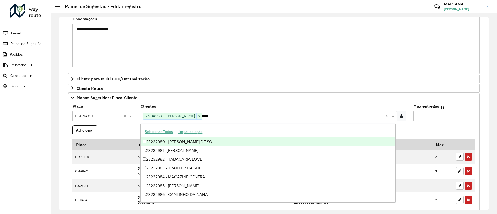
type input "*****"
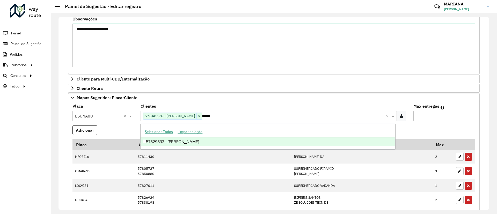
click at [213, 145] on div "57829833 - [PERSON_NAME]" at bounding box center [267, 141] width 254 height 9
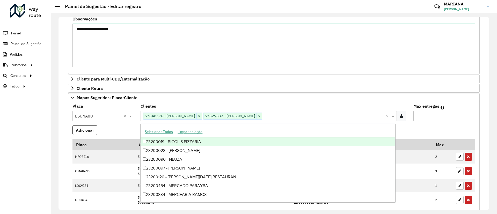
click at [450, 115] on input "Max entregas" at bounding box center [444, 116] width 62 height 10
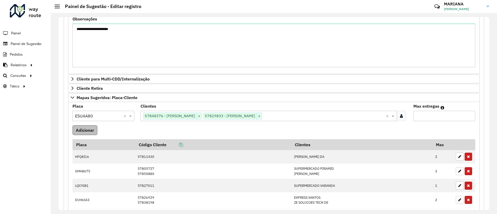
type input "*"
click at [92, 127] on button "Adicionar" at bounding box center [84, 130] width 25 height 10
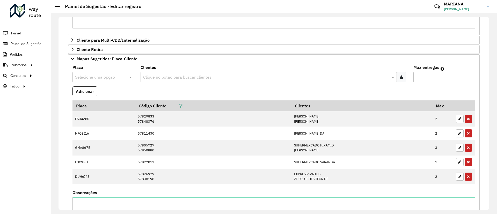
scroll to position [354, 0]
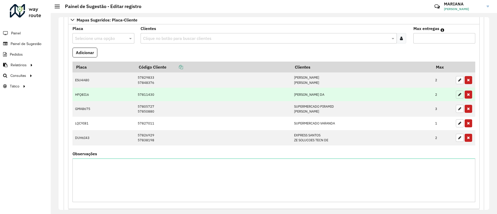
click at [457, 97] on button "button" at bounding box center [459, 95] width 8 height 8
type input "*"
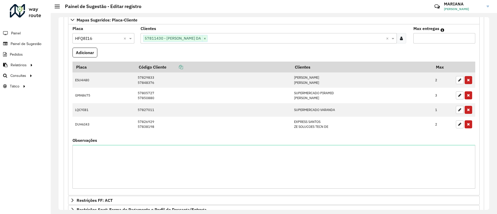
click at [229, 41] on input "text" at bounding box center [296, 38] width 178 height 6
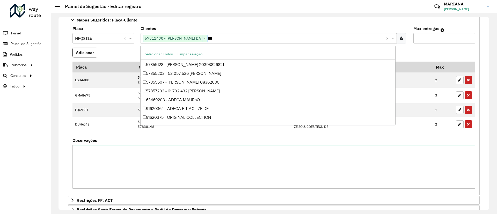
scroll to position [0, 0]
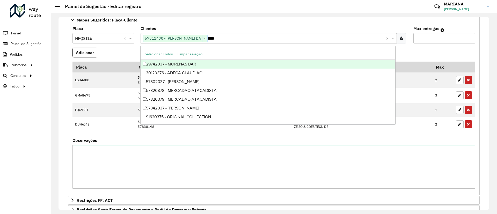
type input "*****"
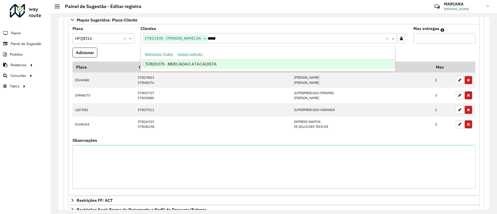
click at [203, 61] on div "57820379 - MERCADAO ATACADISTA" at bounding box center [267, 64] width 254 height 9
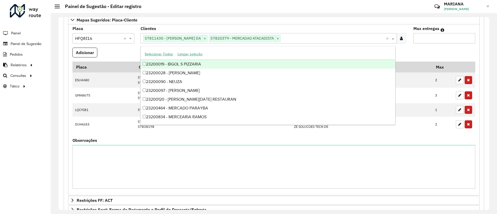
click at [426, 48] on formly-field "Adicionar" at bounding box center [273, 55] width 409 height 14
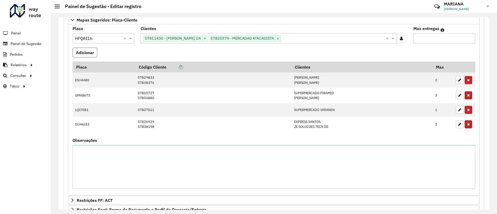
click at [94, 52] on button "Adicionar" at bounding box center [84, 53] width 25 height 10
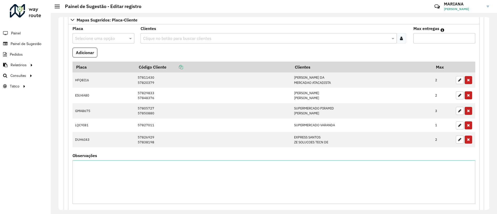
scroll to position [443, 0]
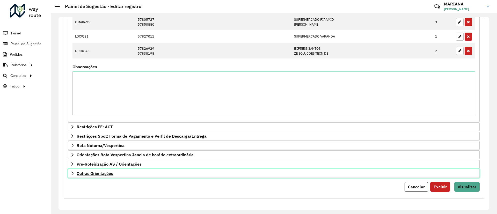
click at [84, 177] on link "Outras Orientações" at bounding box center [273, 173] width 411 height 9
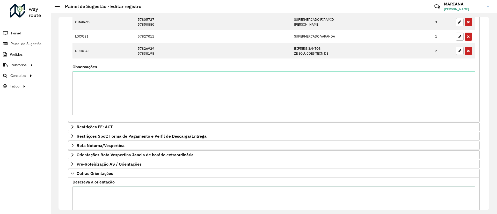
click at [169, 196] on textarea "Descreva a orientação" at bounding box center [273, 208] width 402 height 44
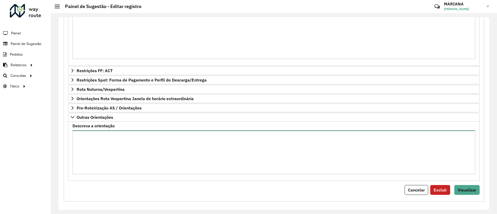
scroll to position [502, 0]
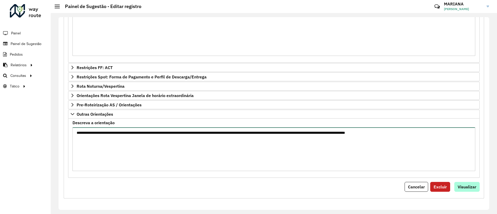
type textarea "**********"
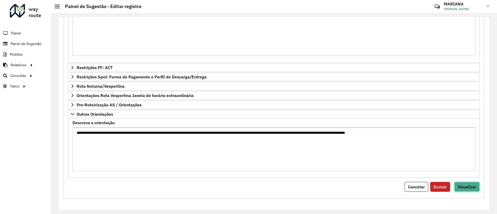
click at [455, 187] on button "Visualizar" at bounding box center [466, 187] width 25 height 10
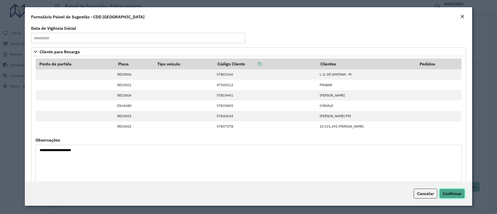
click at [461, 190] on button "Confirmar" at bounding box center [452, 194] width 26 height 10
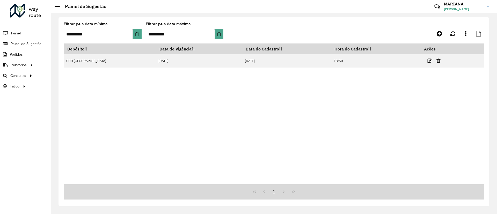
click at [279, 68] on div "Depósito Data de Vigência Data do Cadastro Hora do Cadastro Ações CDD [GEOGRAPH…" at bounding box center [274, 113] width 420 height 141
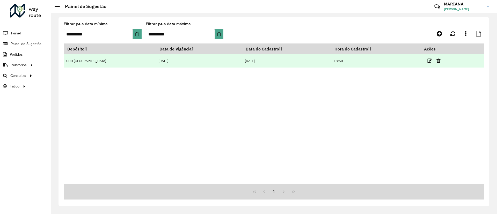
click at [424, 64] on td at bounding box center [435, 60] width 31 height 13
click at [427, 60] on icon at bounding box center [429, 60] width 5 height 5
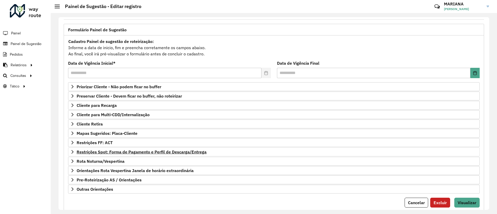
scroll to position [44, 0]
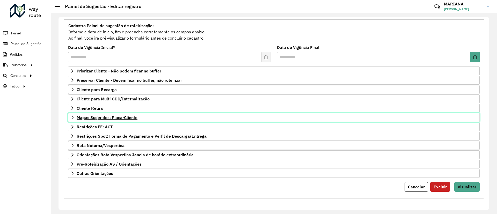
click at [101, 117] on span "Mapas Sugeridos: Placa-Cliente" at bounding box center [107, 117] width 61 height 4
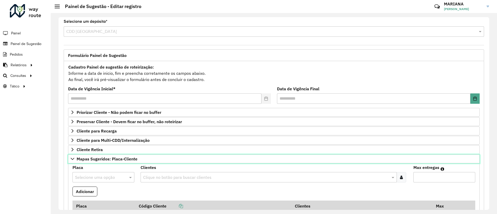
scroll to position [0, 0]
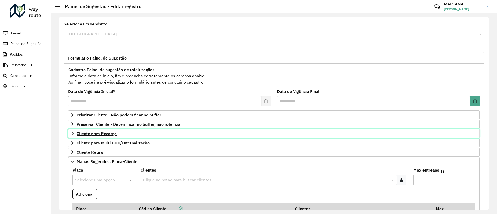
click at [104, 131] on span "Cliente para Recarga" at bounding box center [97, 133] width 40 height 4
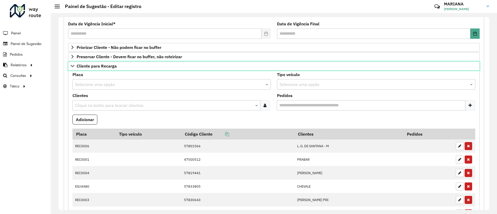
scroll to position [78, 0]
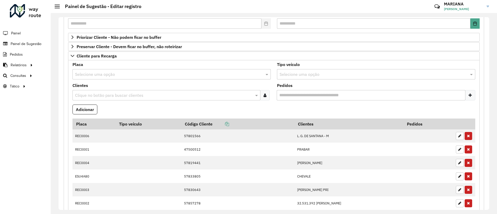
click at [99, 74] on input "text" at bounding box center [166, 74] width 183 height 6
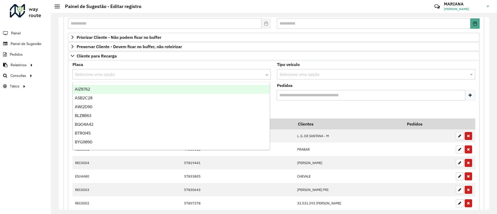
type input "*"
click at [231, 64] on div "Placa Selecione uma opção" at bounding box center [171, 71] width 198 height 17
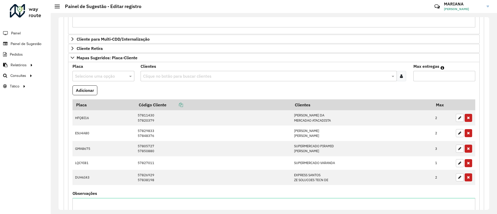
scroll to position [443, 0]
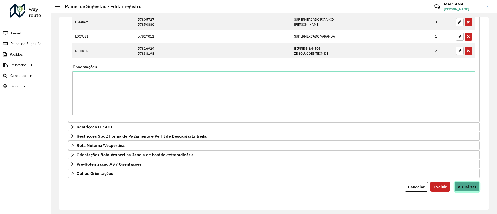
click at [457, 185] on span "Visualizar" at bounding box center [466, 186] width 19 height 5
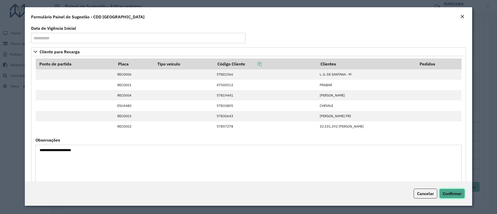
click at [458, 195] on span "Confirmar" at bounding box center [451, 193] width 19 height 5
